Goal: Task Accomplishment & Management: Use online tool/utility

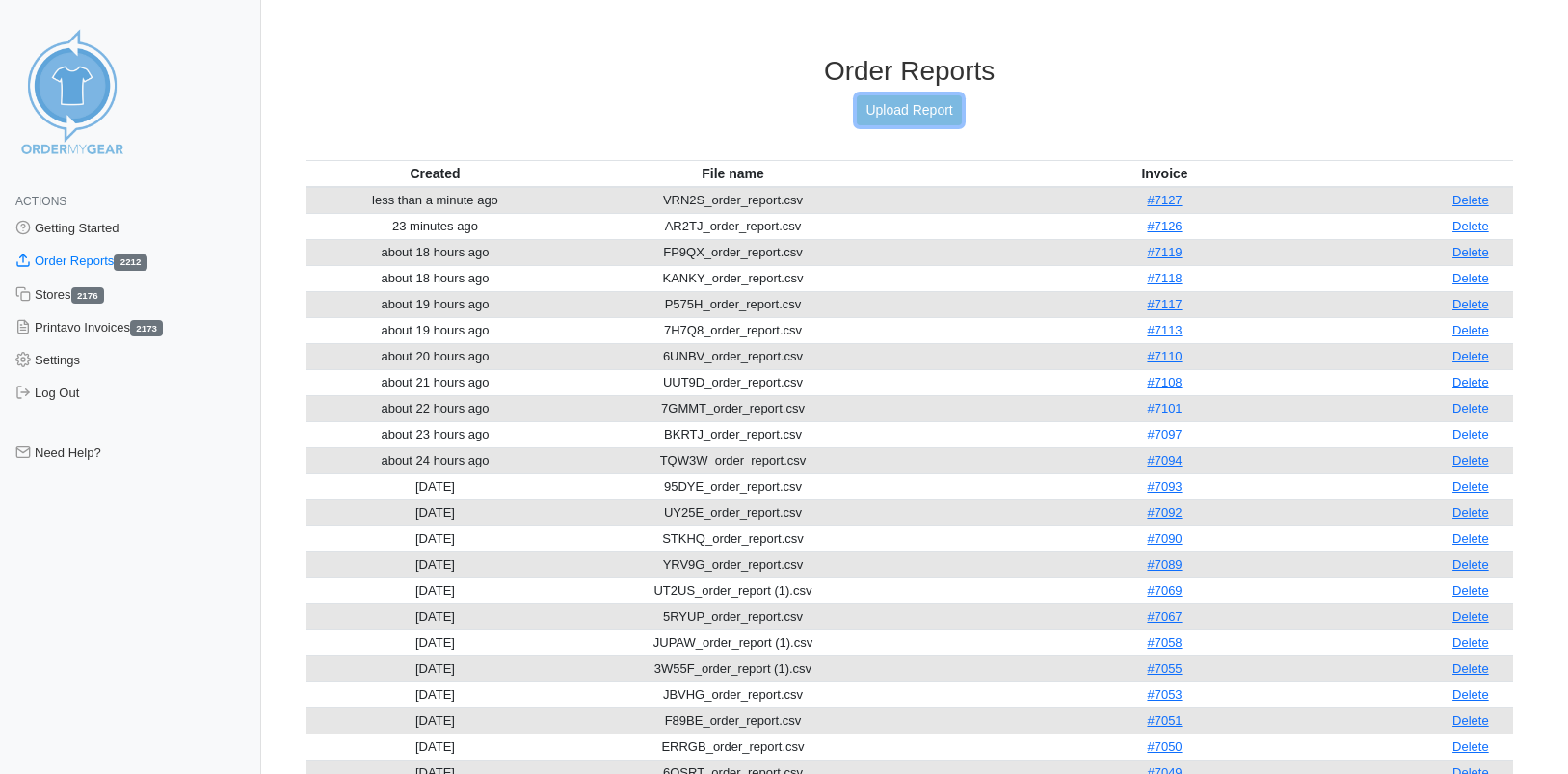
click at [908, 110] on link "Upload Report" at bounding box center [908, 110] width 104 height 30
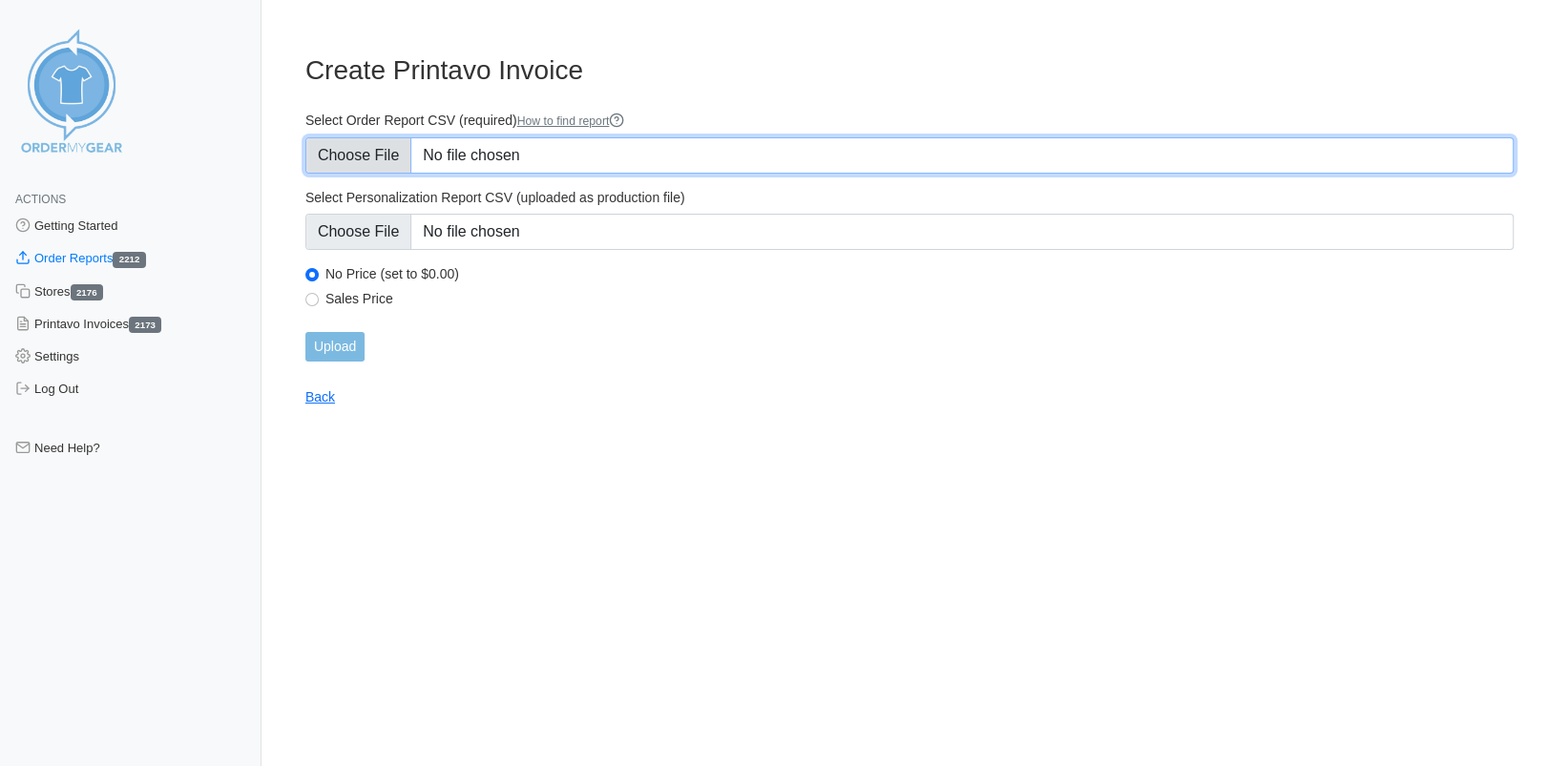
click at [382, 149] on input "Select Order Report CSV (required) How to find report" at bounding box center [909, 156] width 1207 height 37
type input "C:\fakepath\2ABAN_order_report.csv"
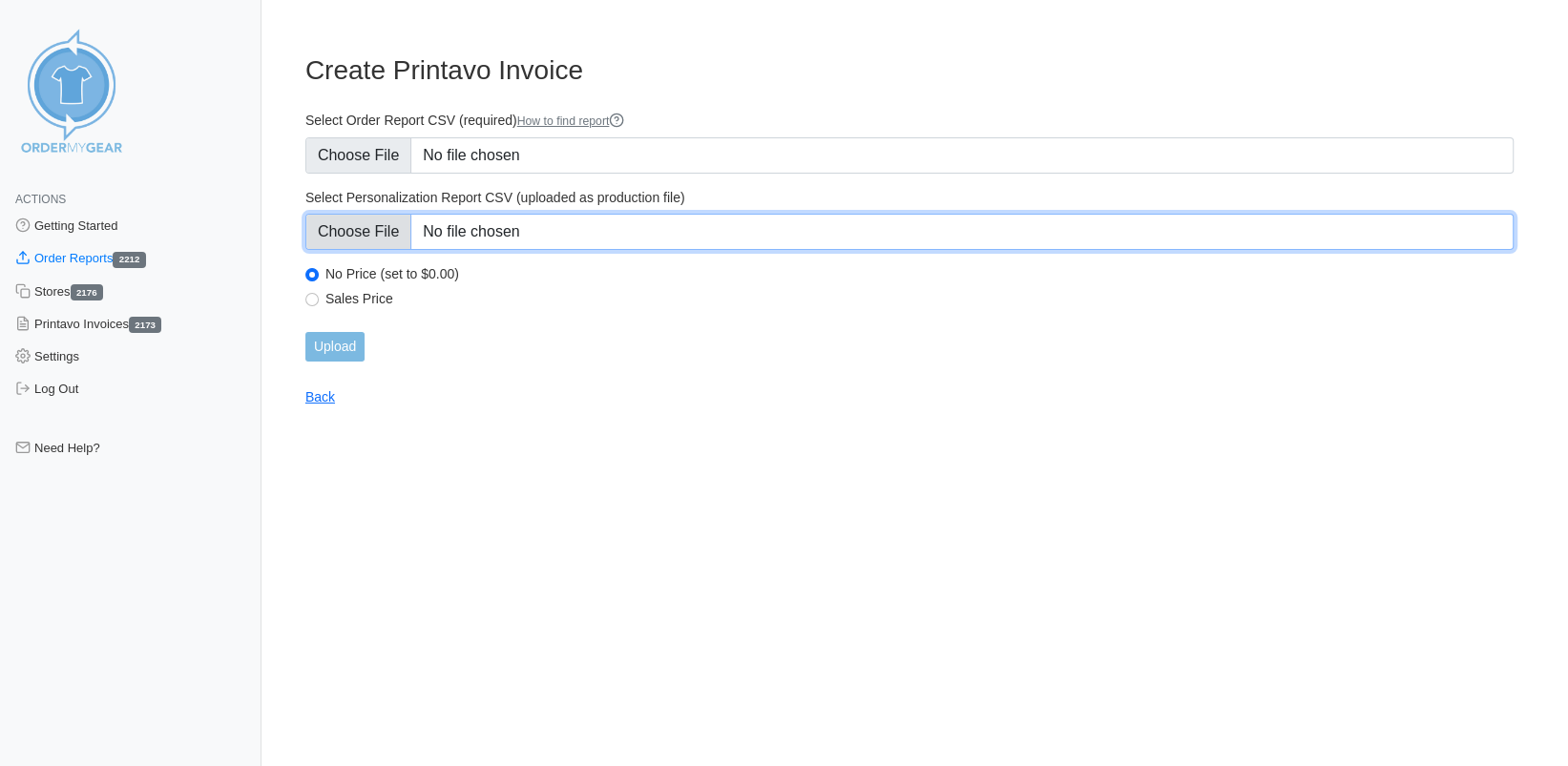
click at [364, 227] on input "Select Personalization Report CSV (uploaded as production file)" at bounding box center [909, 232] width 1207 height 37
type input "C:\fakepath\2ABAN_personalization_report.csv"
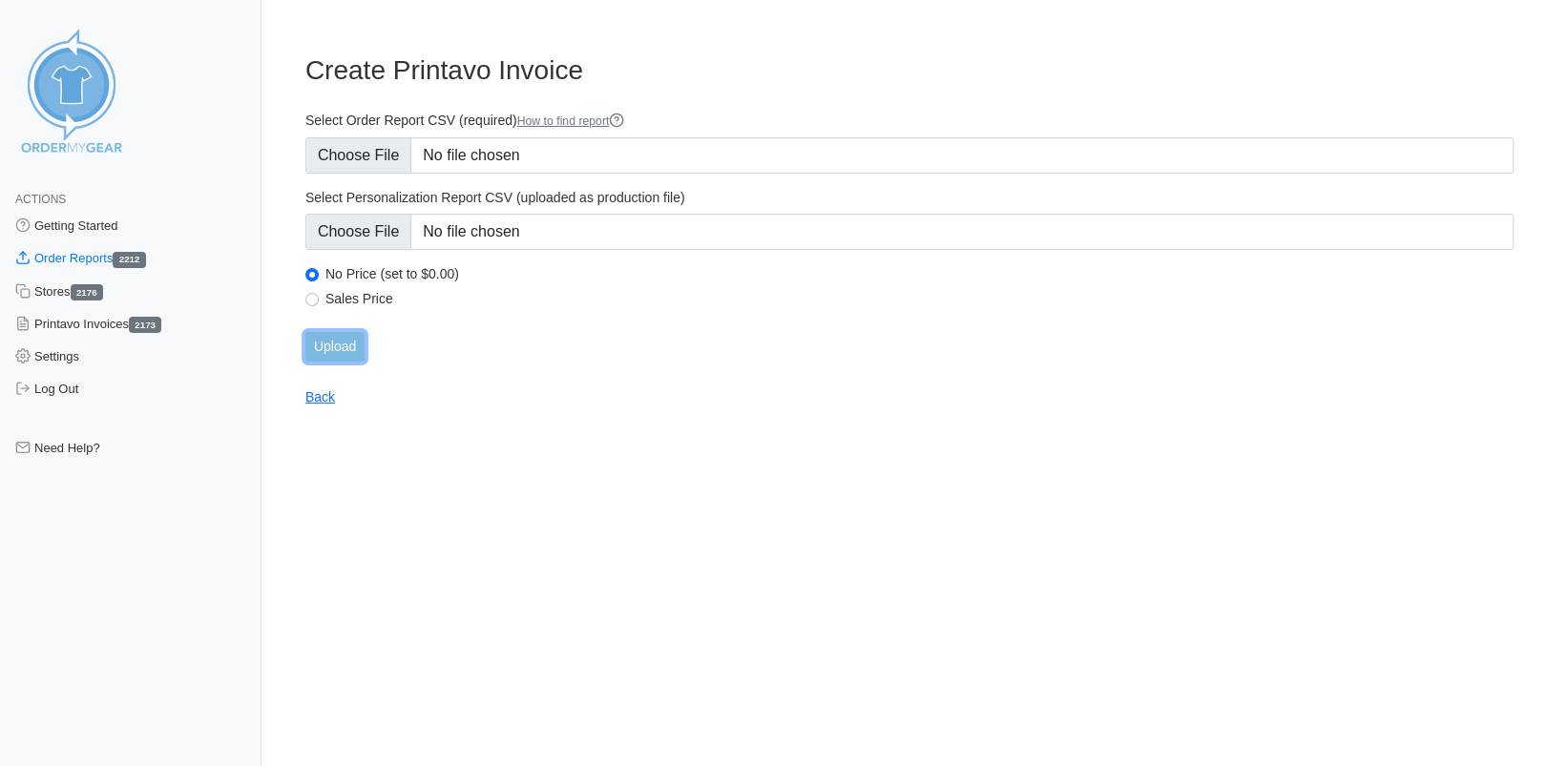
click at [329, 346] on input "Upload" at bounding box center [336, 346] width 60 height 30
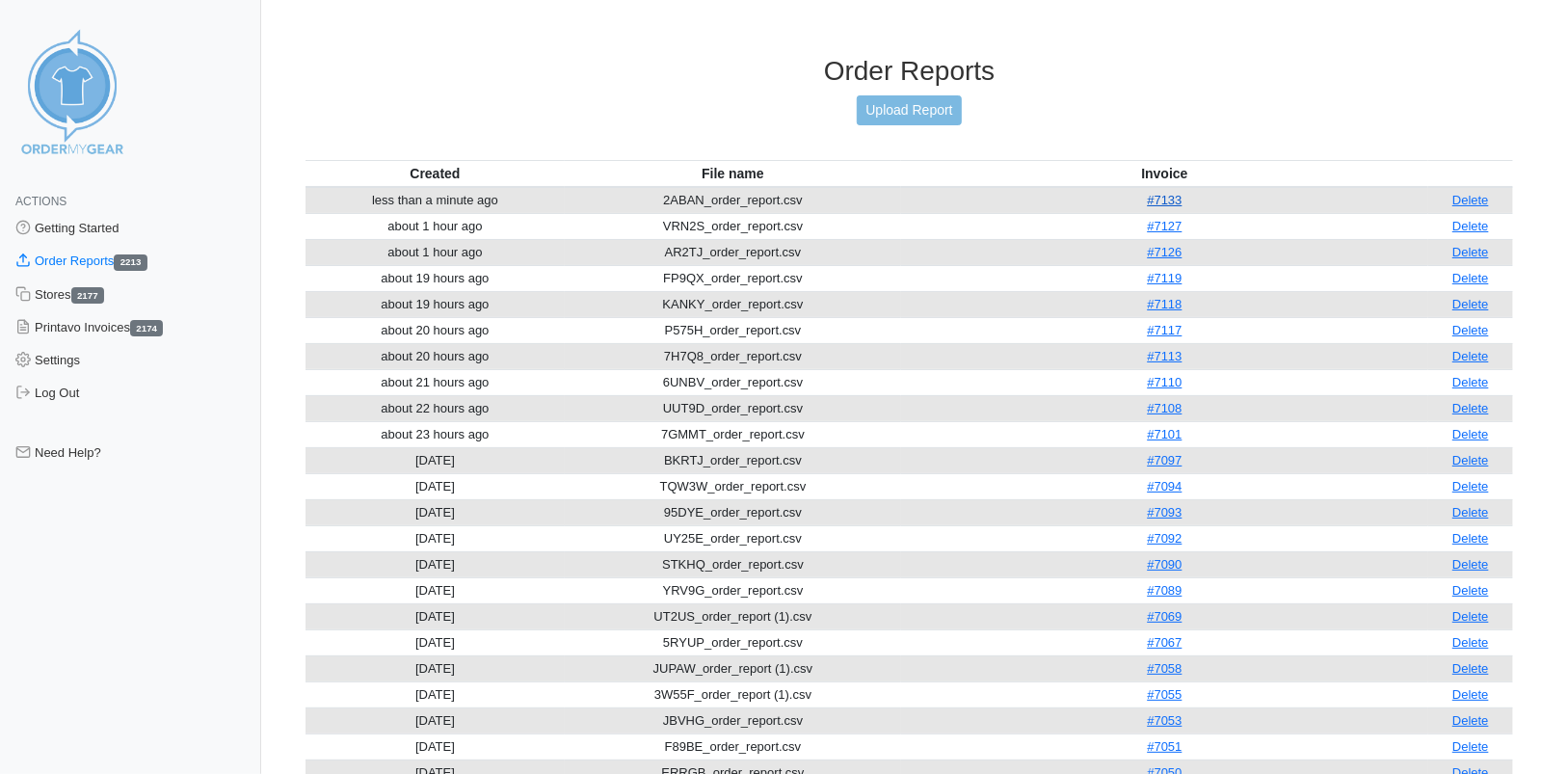
click at [1176, 193] on link "#7133" at bounding box center [1164, 199] width 35 height 15
click at [1165, 199] on link "#7133" at bounding box center [1164, 199] width 35 height 15
click at [631, 86] on div "Order Reports Upload Report" at bounding box center [910, 108] width 1208 height 105
click at [1176, 194] on link "#7133" at bounding box center [1164, 199] width 35 height 15
click at [886, 111] on link "Upload Report" at bounding box center [908, 110] width 104 height 30
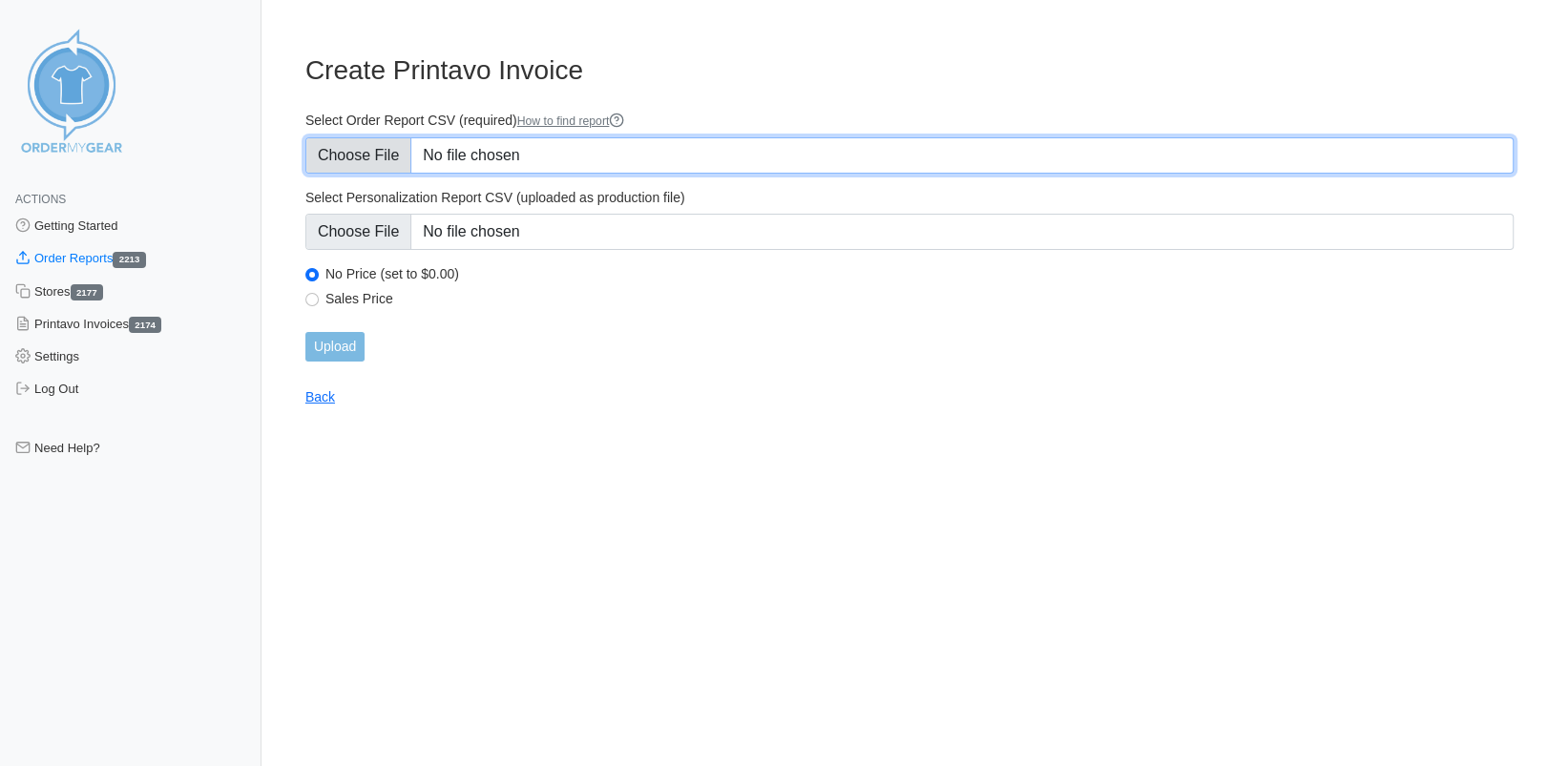
click at [373, 153] on input "Select Order Report CSV (required) How to find report" at bounding box center [909, 156] width 1207 height 37
type input "C:\fakepath\P7DA8_order_report.csv"
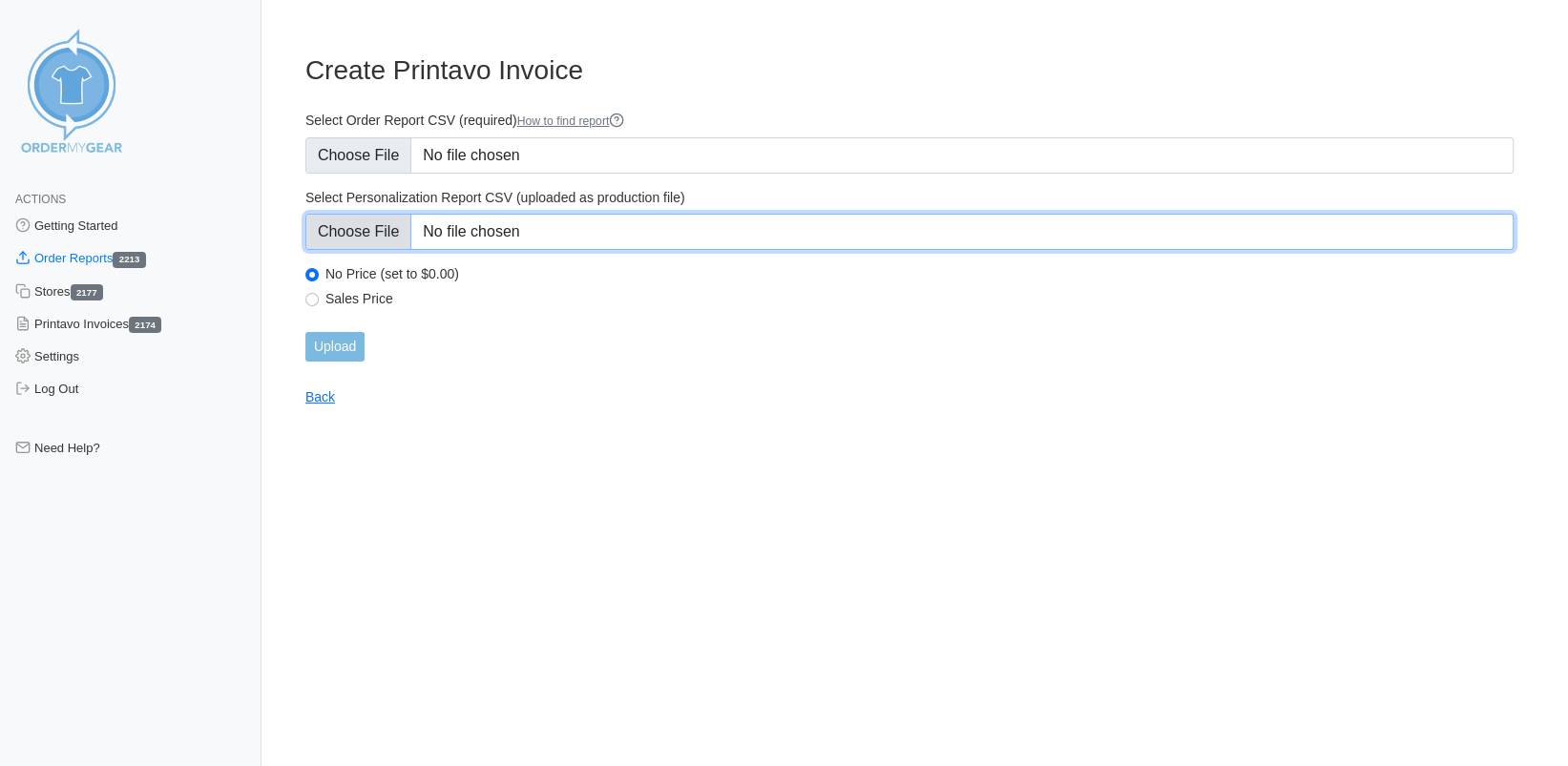
click at [361, 243] on input "Select Personalization Report CSV (uploaded as production file)" at bounding box center [909, 232] width 1207 height 37
type input "C:\fakepath\P7DA8_personalization_report.csv"
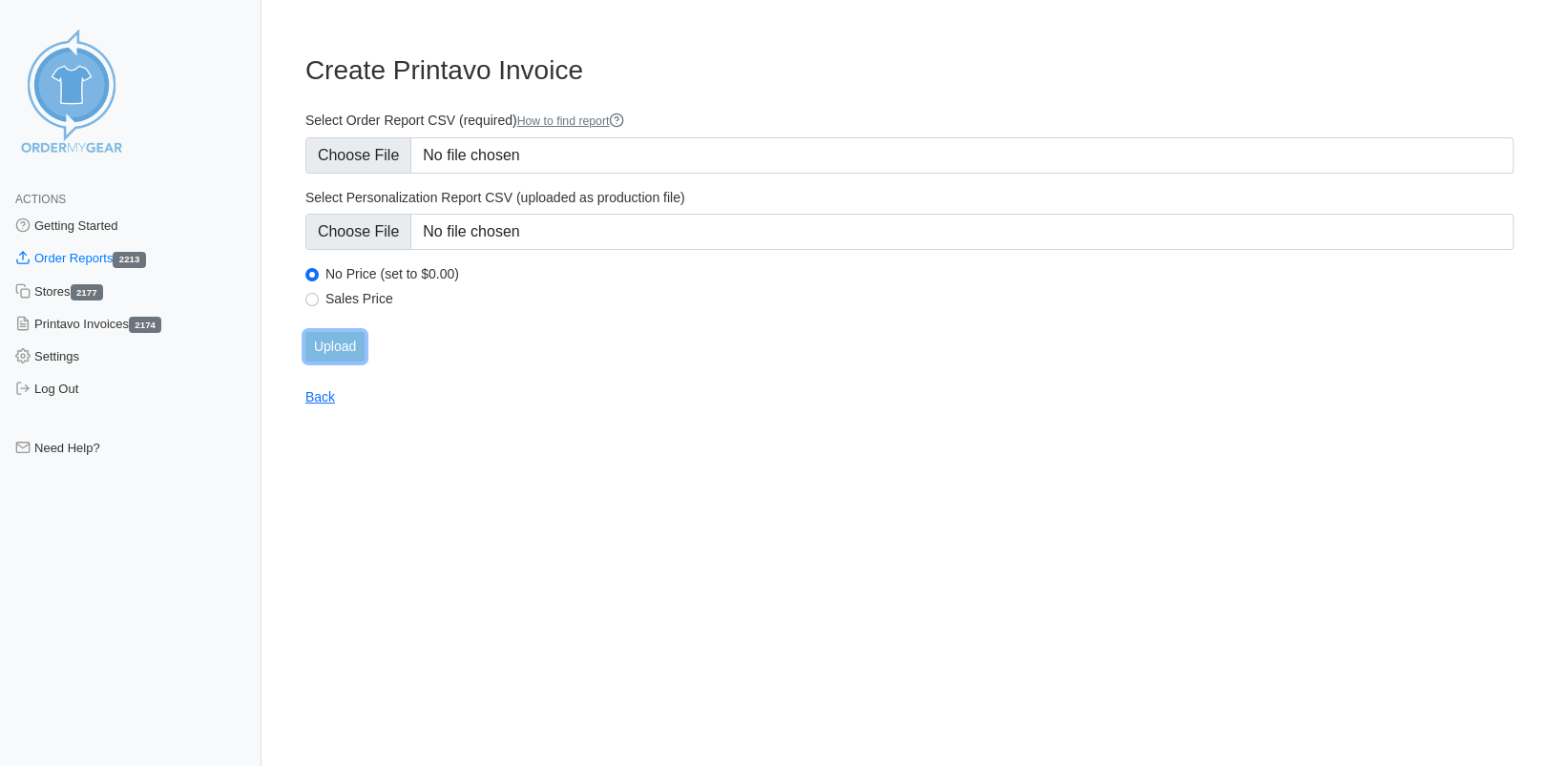
click at [335, 342] on input "Upload" at bounding box center [336, 346] width 60 height 30
